Goal: Task Accomplishment & Management: Use online tool/utility

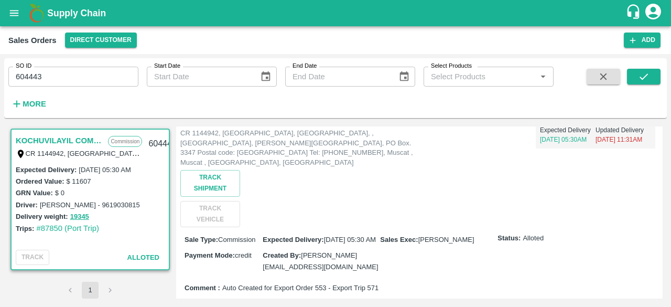
scroll to position [95, 0]
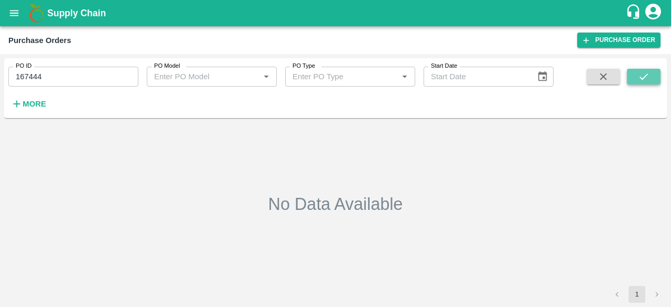
click at [644, 69] on button "submit" at bounding box center [644, 77] width 34 height 16
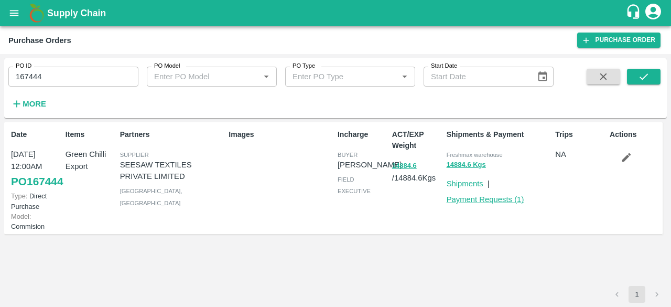
click at [491, 202] on link "Payment Requests ( 1 )" at bounding box center [486, 199] width 78 height 8
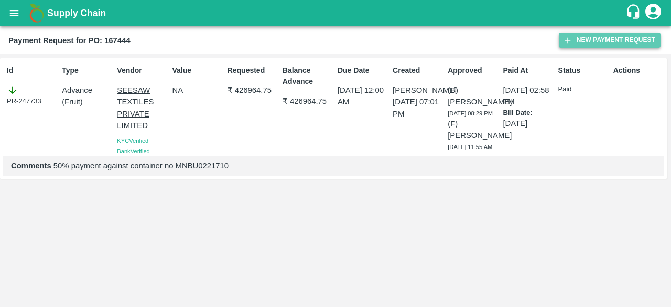
click at [586, 45] on button "New Payment Request" at bounding box center [610, 40] width 102 height 15
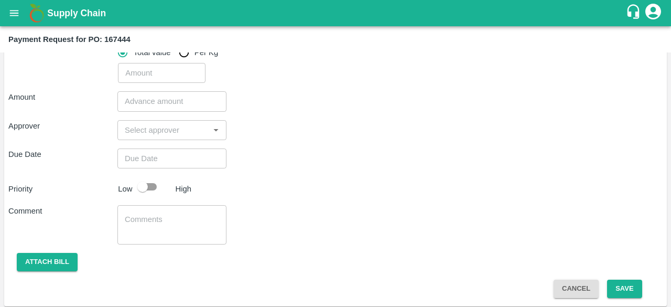
scroll to position [188, 0]
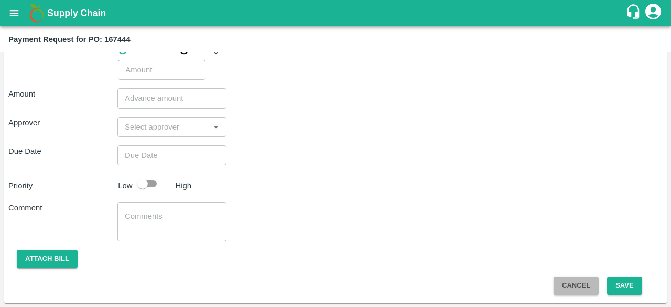
click at [567, 287] on button "Cancel" at bounding box center [576, 285] width 45 height 18
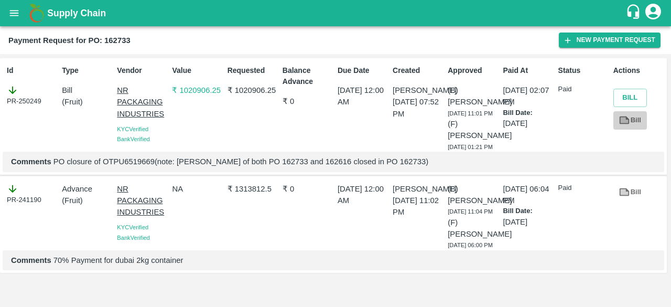
click at [621, 116] on icon at bounding box center [625, 120] width 10 height 8
click at [635, 98] on button "Bill" at bounding box center [630, 98] width 34 height 18
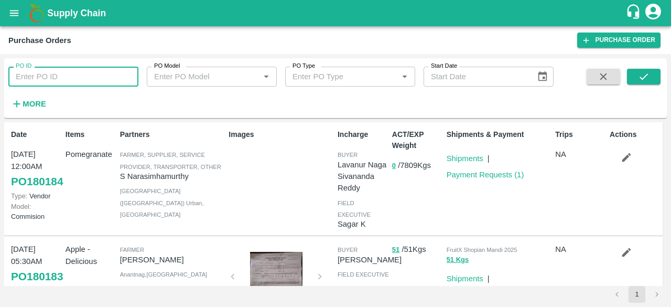
click at [124, 75] on input "PO ID" at bounding box center [73, 77] width 130 height 20
type input "162733"
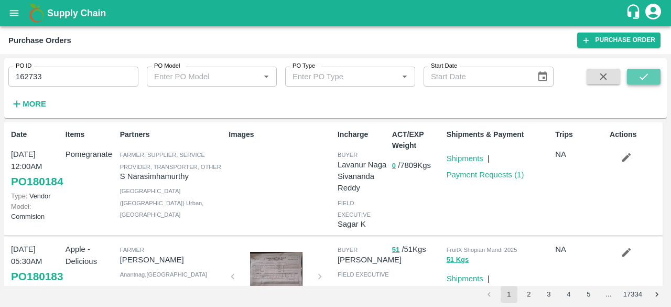
click at [631, 72] on button "submit" at bounding box center [644, 77] width 34 height 16
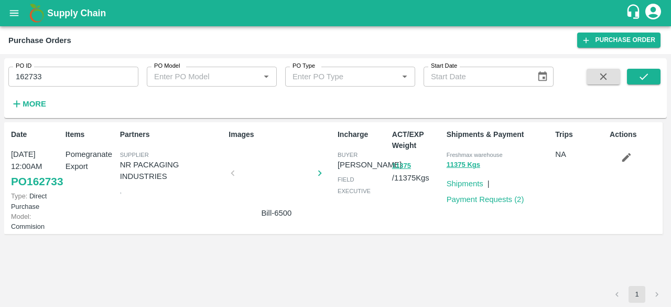
click at [275, 164] on div at bounding box center [276, 176] width 79 height 56
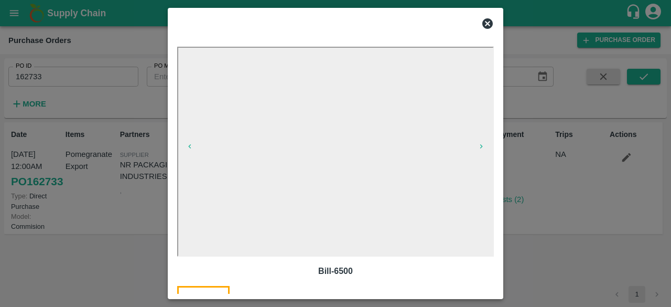
click at [484, 24] on icon at bounding box center [487, 23] width 10 height 10
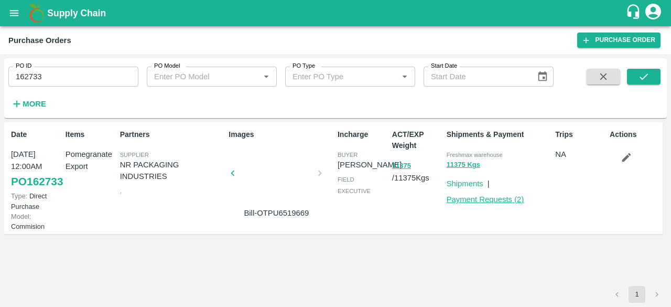
click at [467, 199] on link "Payment Requests ( 2 )" at bounding box center [486, 199] width 78 height 8
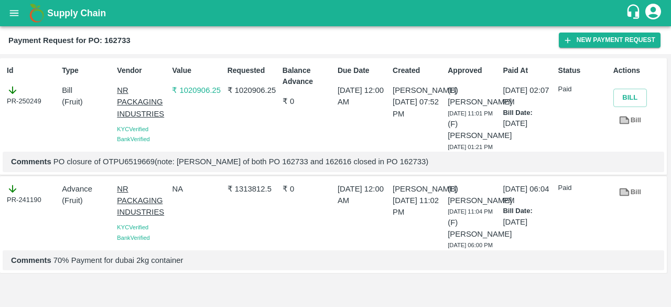
click at [39, 103] on div "PR-250249" at bounding box center [32, 95] width 51 height 22
copy div "250249"
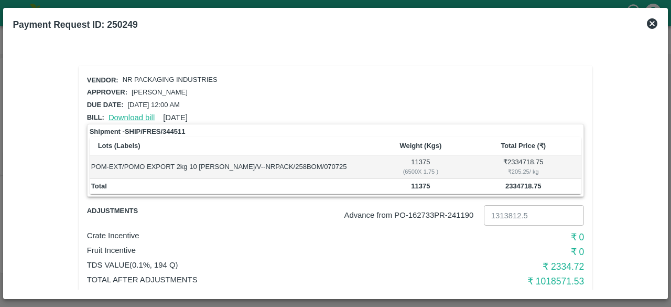
click at [131, 113] on link "Download bill" at bounding box center [132, 117] width 46 height 8
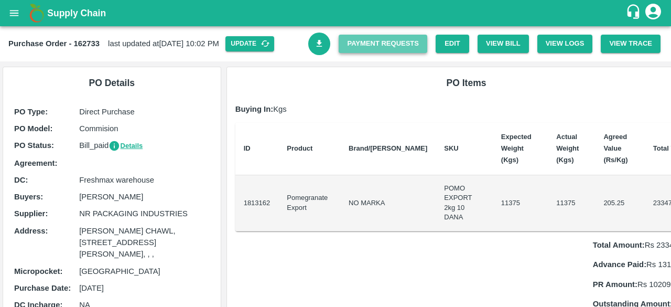
click at [400, 48] on link "Payment Requests" at bounding box center [383, 44] width 89 height 18
click at [485, 46] on button "View Bill" at bounding box center [503, 44] width 51 height 18
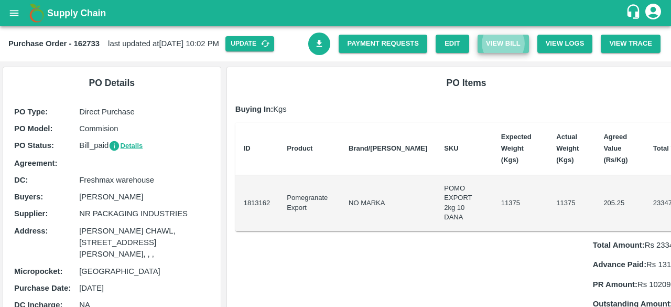
click at [502, 45] on button "View Bill" at bounding box center [503, 44] width 51 height 18
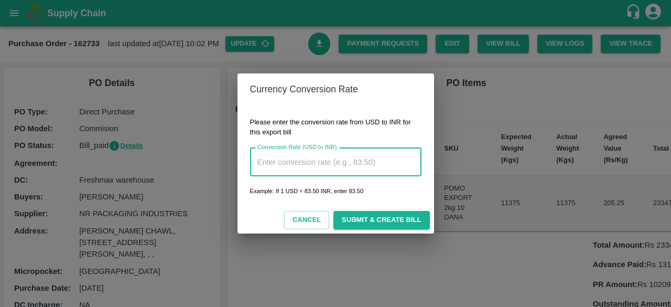
click at [374, 163] on input "Conversion Rate (USD to INR)" at bounding box center [335, 162] width 171 height 28
type input "85"
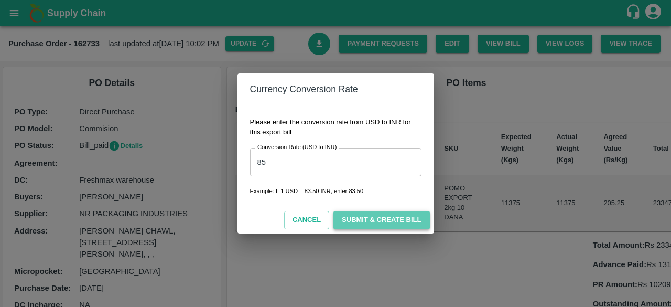
click at [377, 216] on button "Submit & Create Bill" at bounding box center [381, 220] width 96 height 18
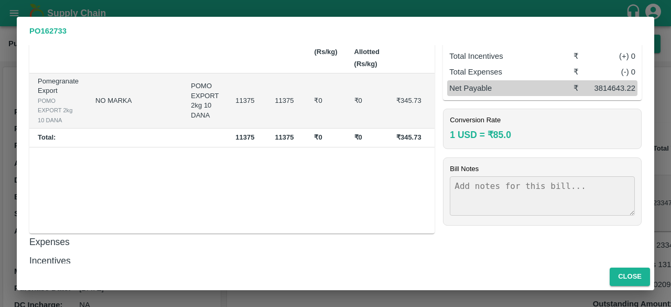
scroll to position [121, 0]
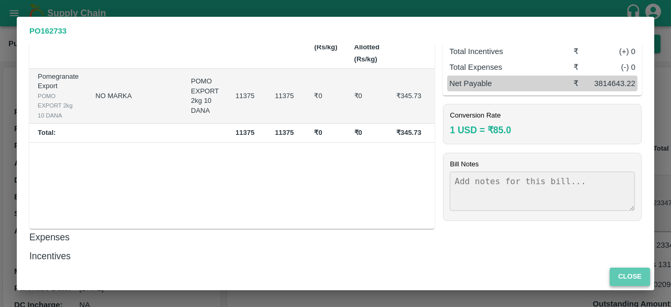
click at [630, 276] on button "Close" at bounding box center [630, 276] width 40 height 18
